Goal: Information Seeking & Learning: Learn about a topic

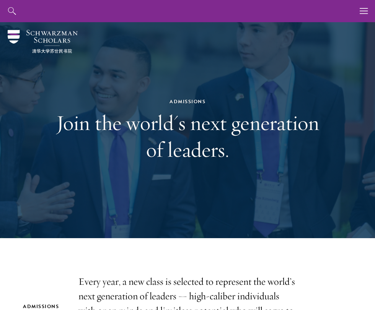
click at [342, 19] on div "About Overview Leadership Donors Program Experience Overview Curriculum Student…" at bounding box center [187, 11] width 375 height 22
click at [31, 32] on img at bounding box center [43, 41] width 70 height 23
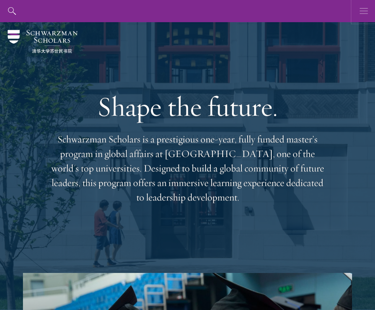
click at [355, 9] on button "button" at bounding box center [363, 11] width 22 height 22
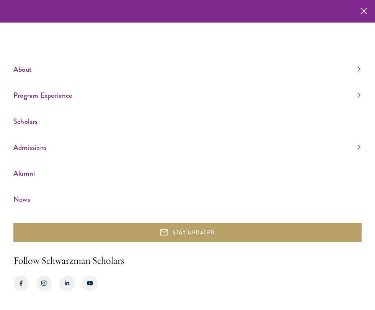
scroll to position [54, 0]
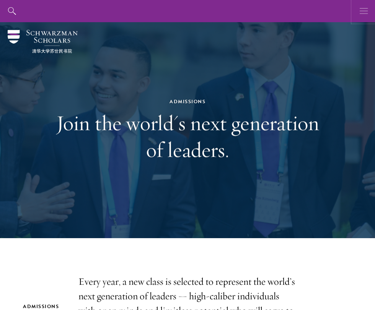
click at [356, 15] on button "button" at bounding box center [363, 11] width 22 height 22
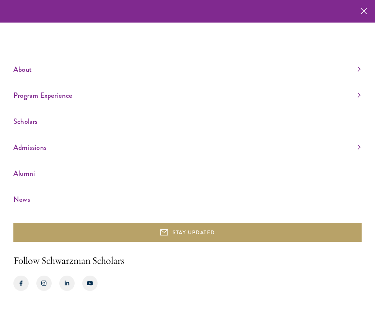
scroll to position [54, 0]
click at [31, 143] on link "Admissions" at bounding box center [186, 147] width 347 height 13
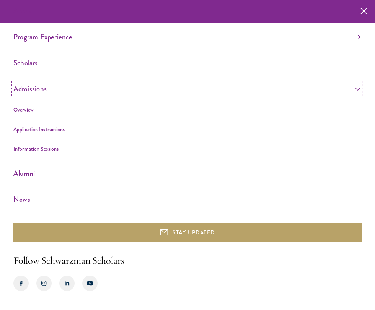
scroll to position [0, 0]
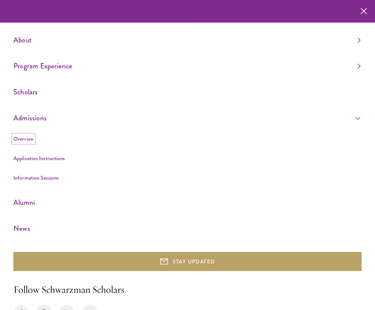
click at [27, 143] on link "Overview" at bounding box center [23, 139] width 20 height 8
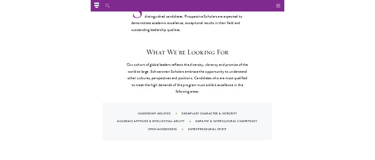
scroll to position [591, 0]
